Goal: Find contact information: Find contact information

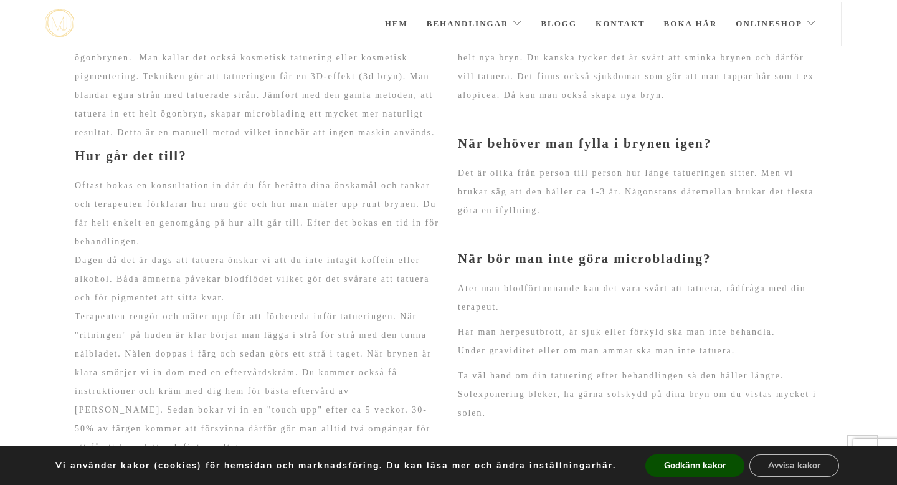
scroll to position [1001, 0]
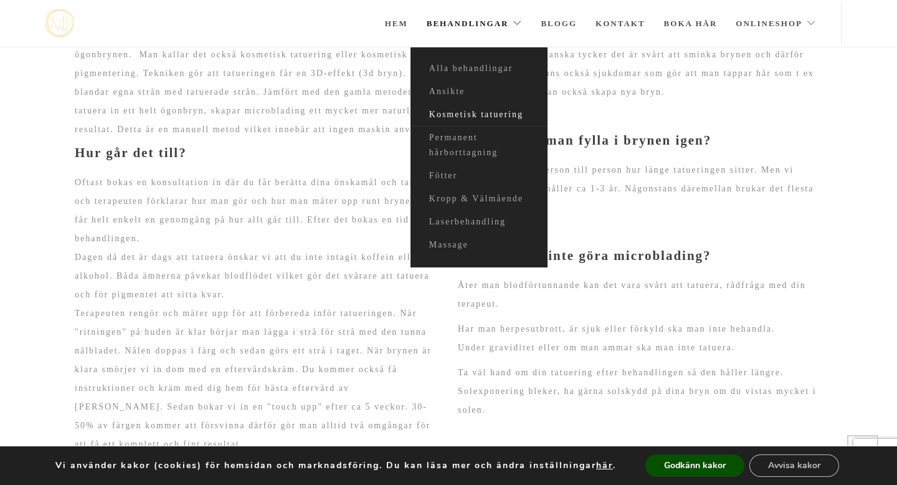
click at [495, 112] on link "Kosmetisk tatuering" at bounding box center [479, 114] width 137 height 23
click at [684, 462] on button "Godkänn kakor" at bounding box center [694, 465] width 99 height 22
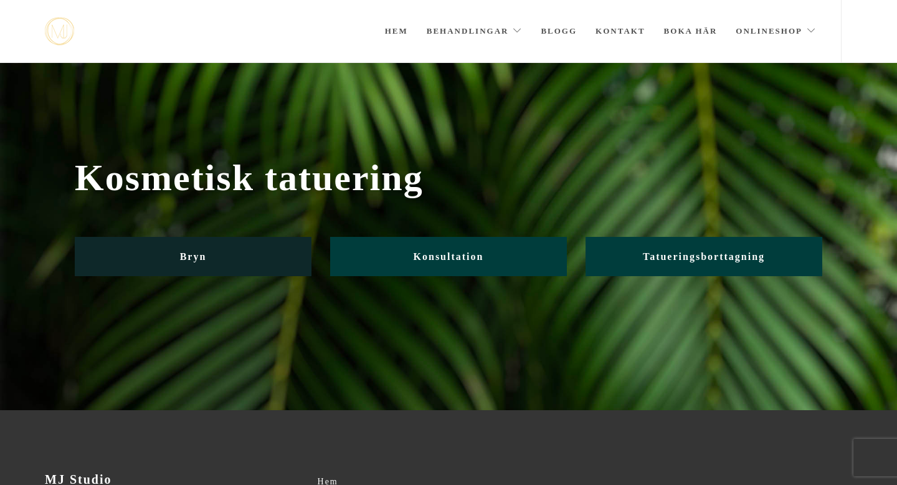
click at [265, 254] on link "Bryn" at bounding box center [193, 256] width 237 height 39
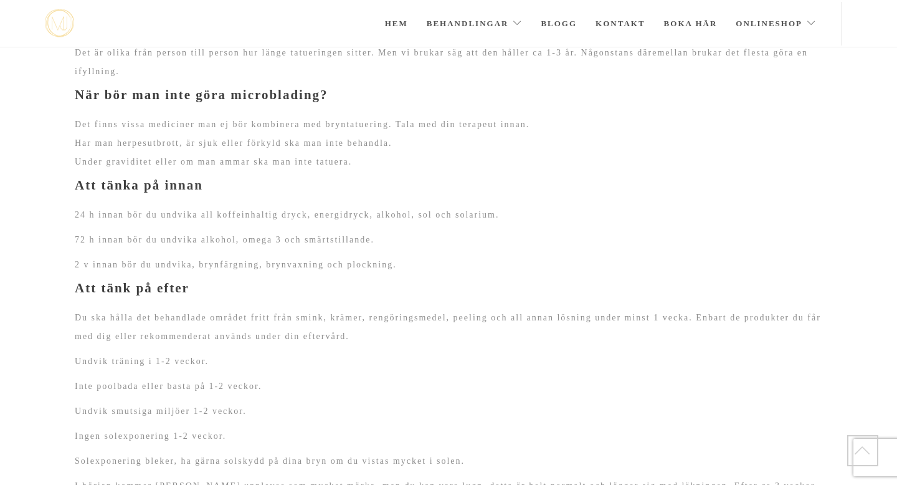
scroll to position [1977, 0]
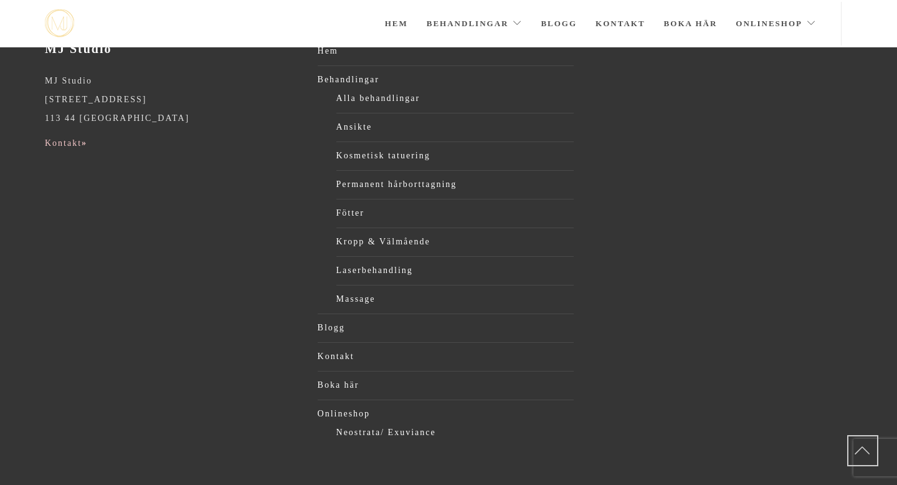
click at [72, 138] on link "Kontakt »" at bounding box center [66, 142] width 42 height 9
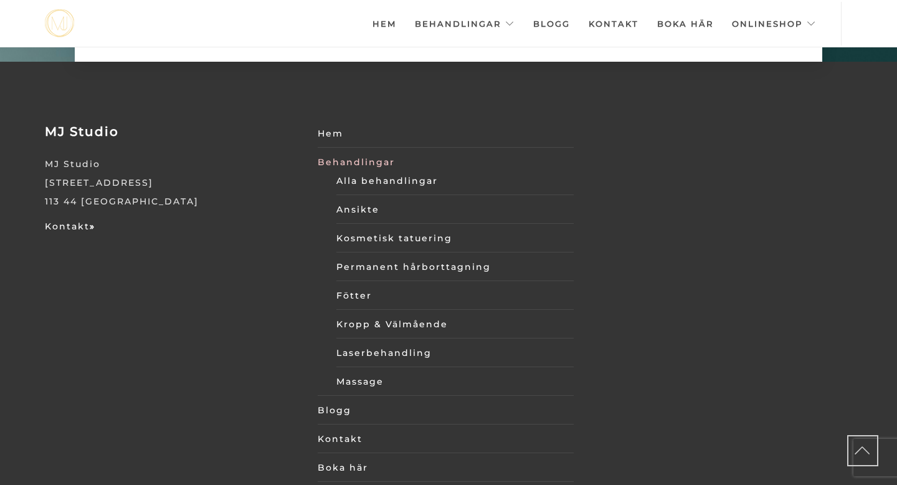
scroll to position [4315, 0]
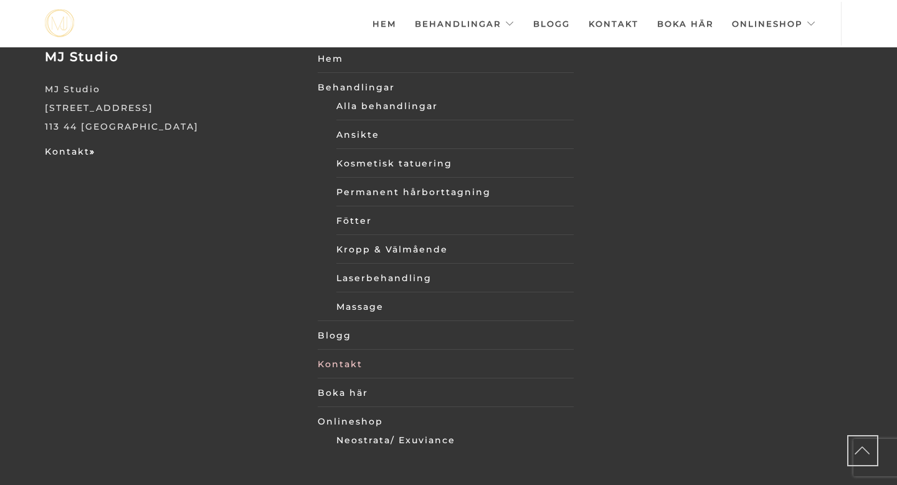
click at [342, 354] on link "Kontakt" at bounding box center [446, 363] width 257 height 19
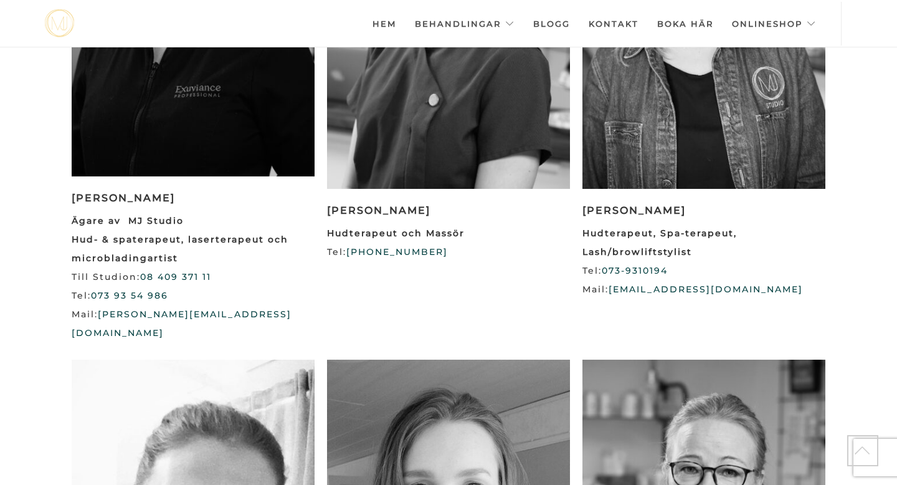
scroll to position [1467, 0]
